Goal: Transaction & Acquisition: Purchase product/service

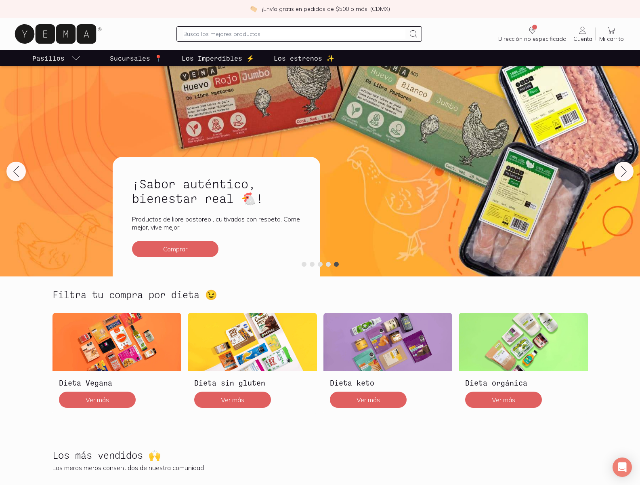
click at [216, 216] on p "Productos de libre pastoreo , cultivados con respeto. Come mejor, vive mejor." at bounding box center [216, 223] width 169 height 16
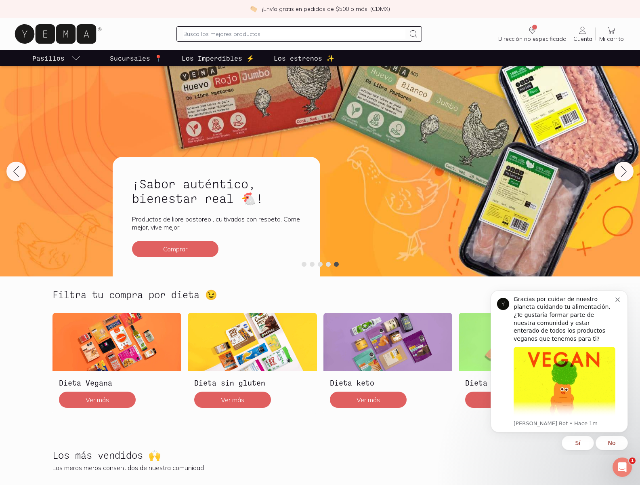
click at [252, 363] on img at bounding box center [252, 342] width 129 height 58
